Goal: Find specific page/section

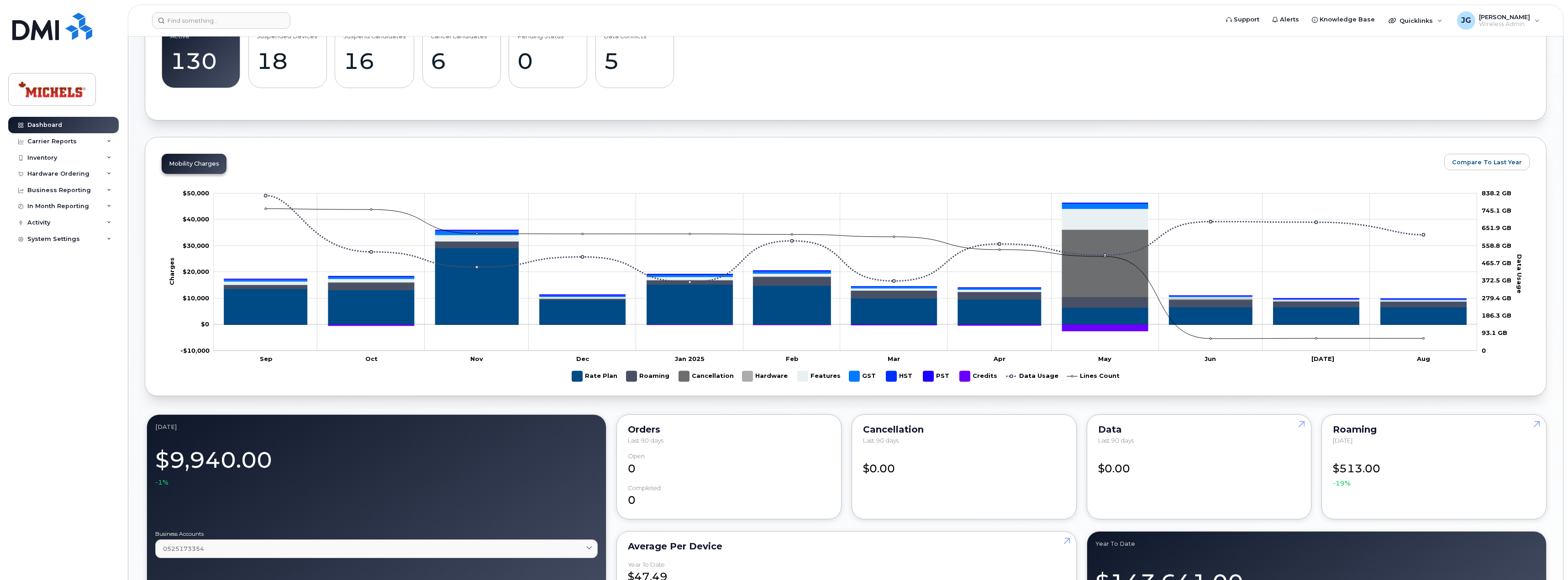
scroll to position [365, 0]
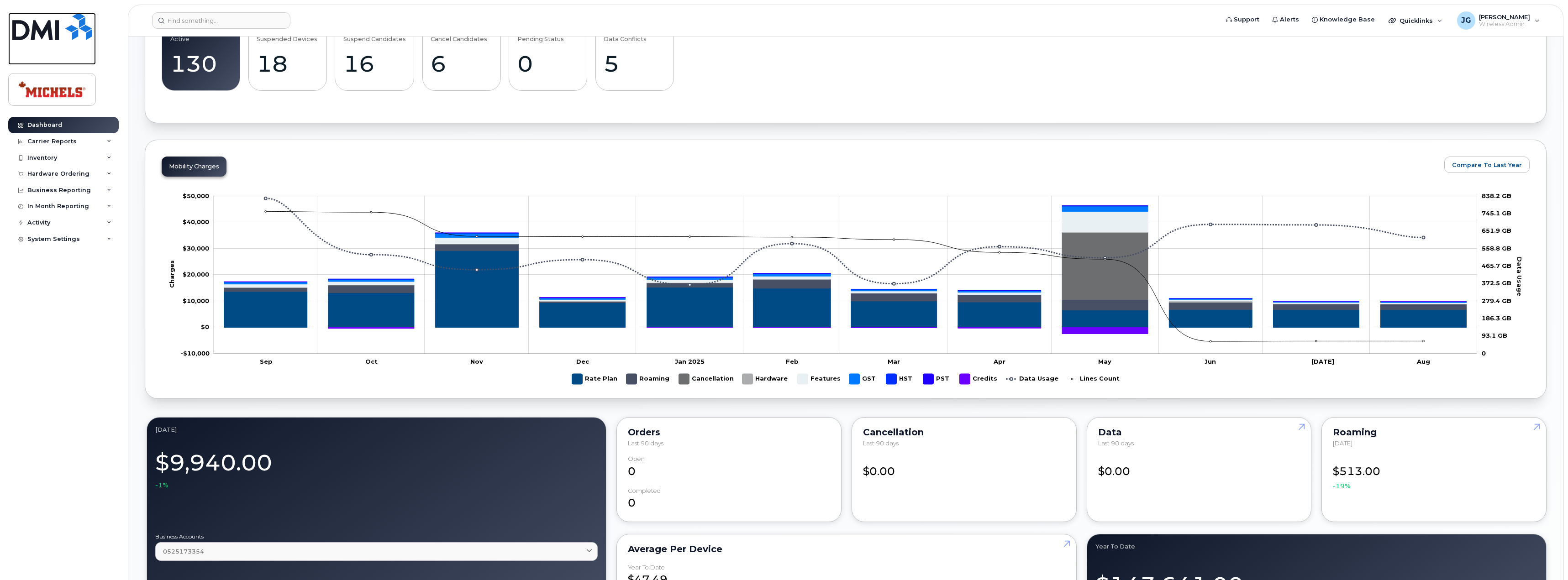
drag, startPoint x: 26, startPoint y: 32, endPoint x: 58, endPoint y: 32, distance: 32.0
click at [26, 32] on img at bounding box center [52, 26] width 80 height 27
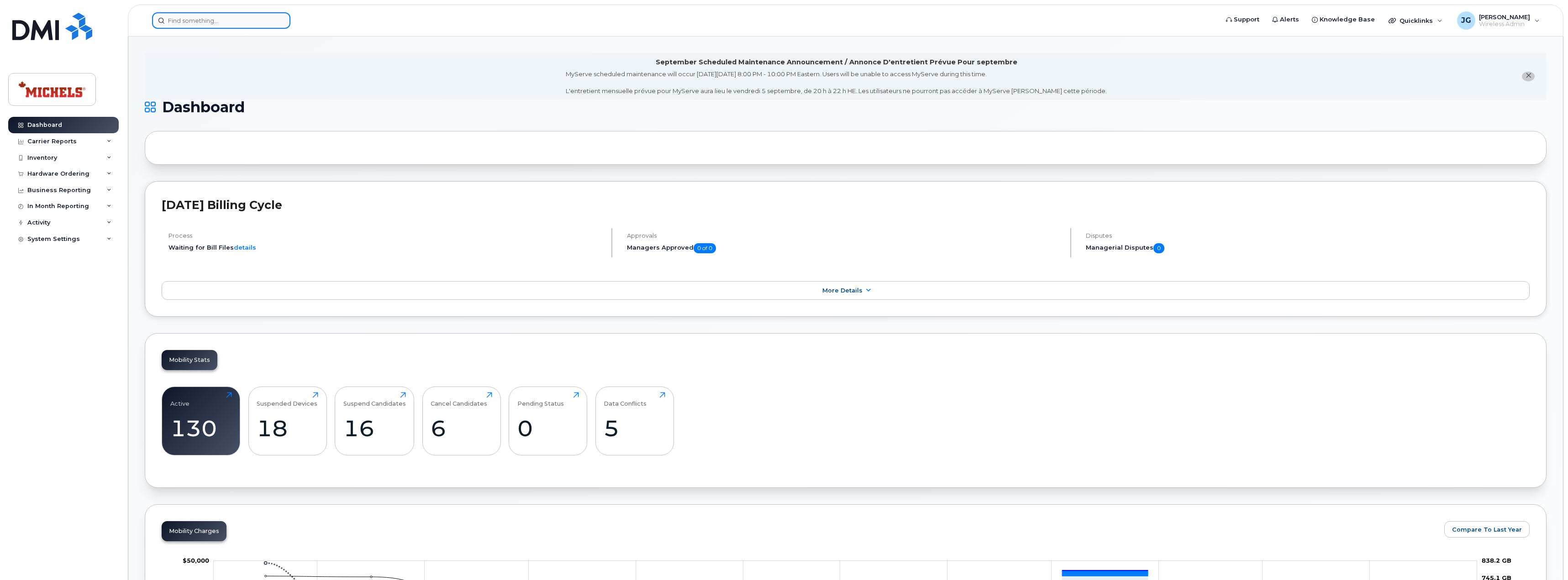
click at [202, 24] on input at bounding box center [221, 20] width 138 height 16
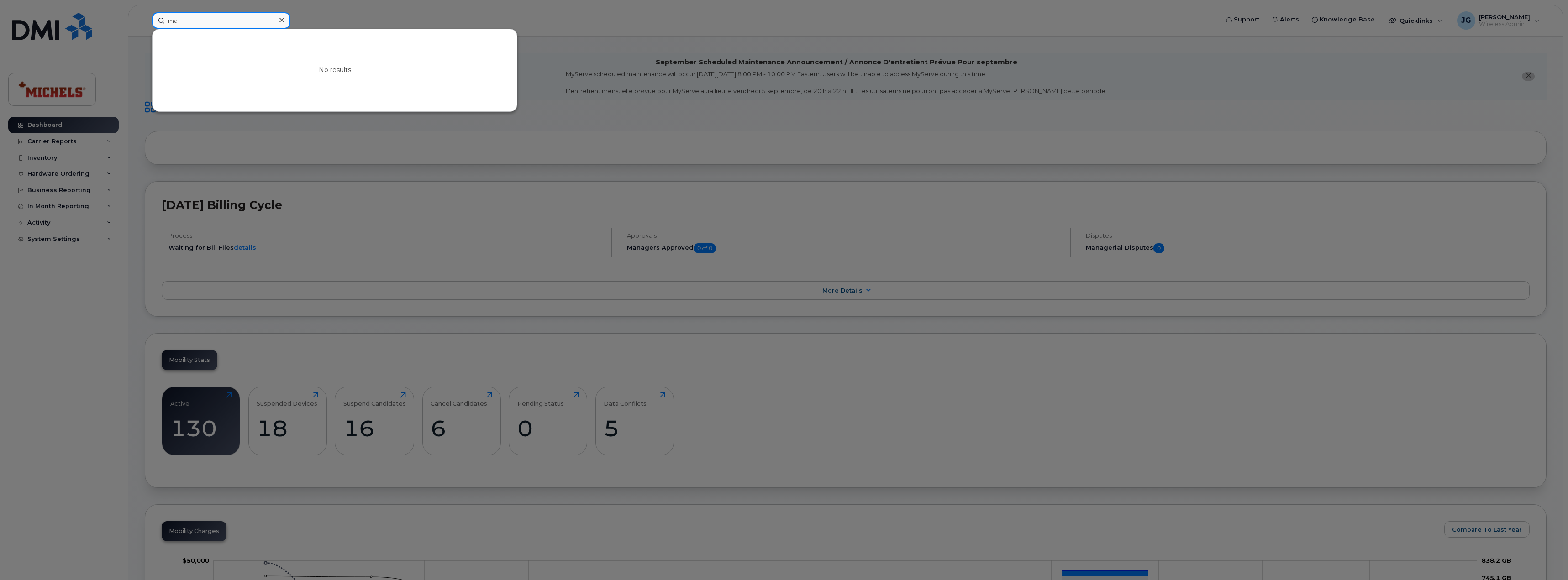
type input "m"
type input "l"
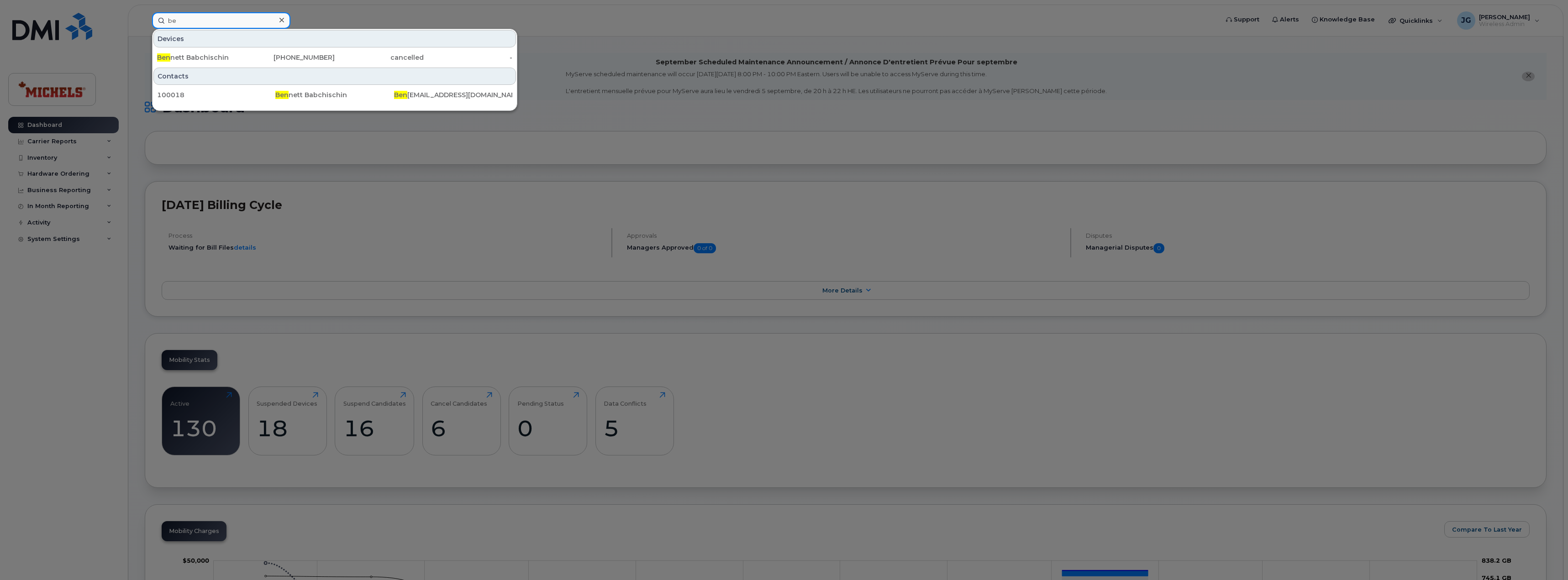
type input "b"
